Goal: Navigation & Orientation: Find specific page/section

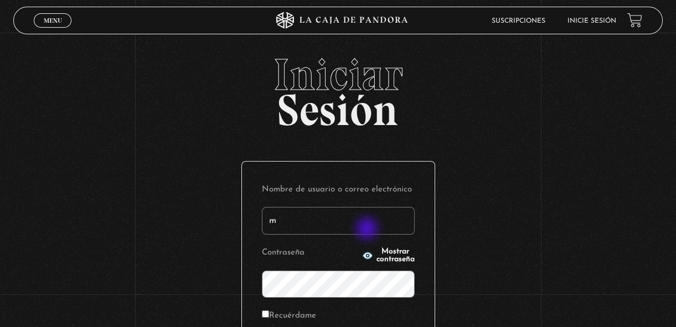
type input "margothvm23@gmail.com"
click at [376, 255] on span "Mostrar contraseña" at bounding box center [395, 255] width 38 height 15
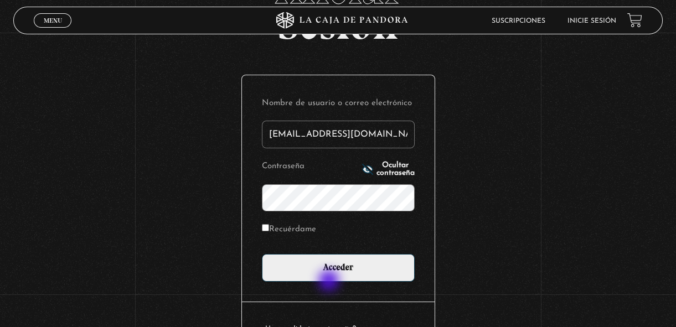
scroll to position [100, 0]
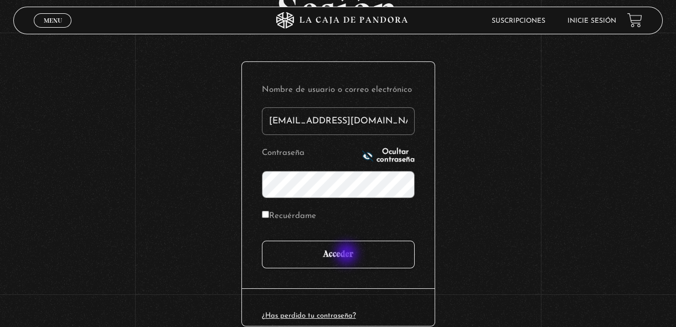
click at [348, 255] on input "Acceder" at bounding box center [338, 255] width 153 height 28
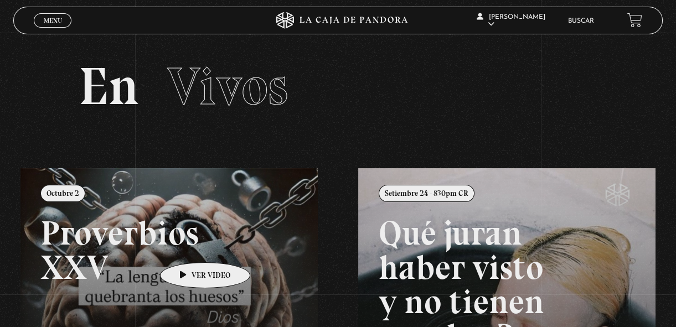
click at [188, 246] on link at bounding box center [358, 331] width 676 height 327
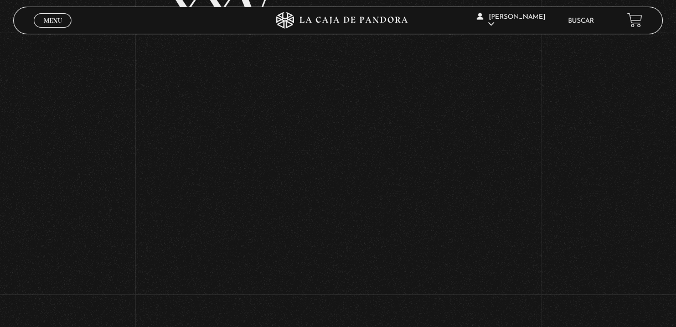
scroll to position [153, 0]
